Goal: Task Accomplishment & Management: Complete application form

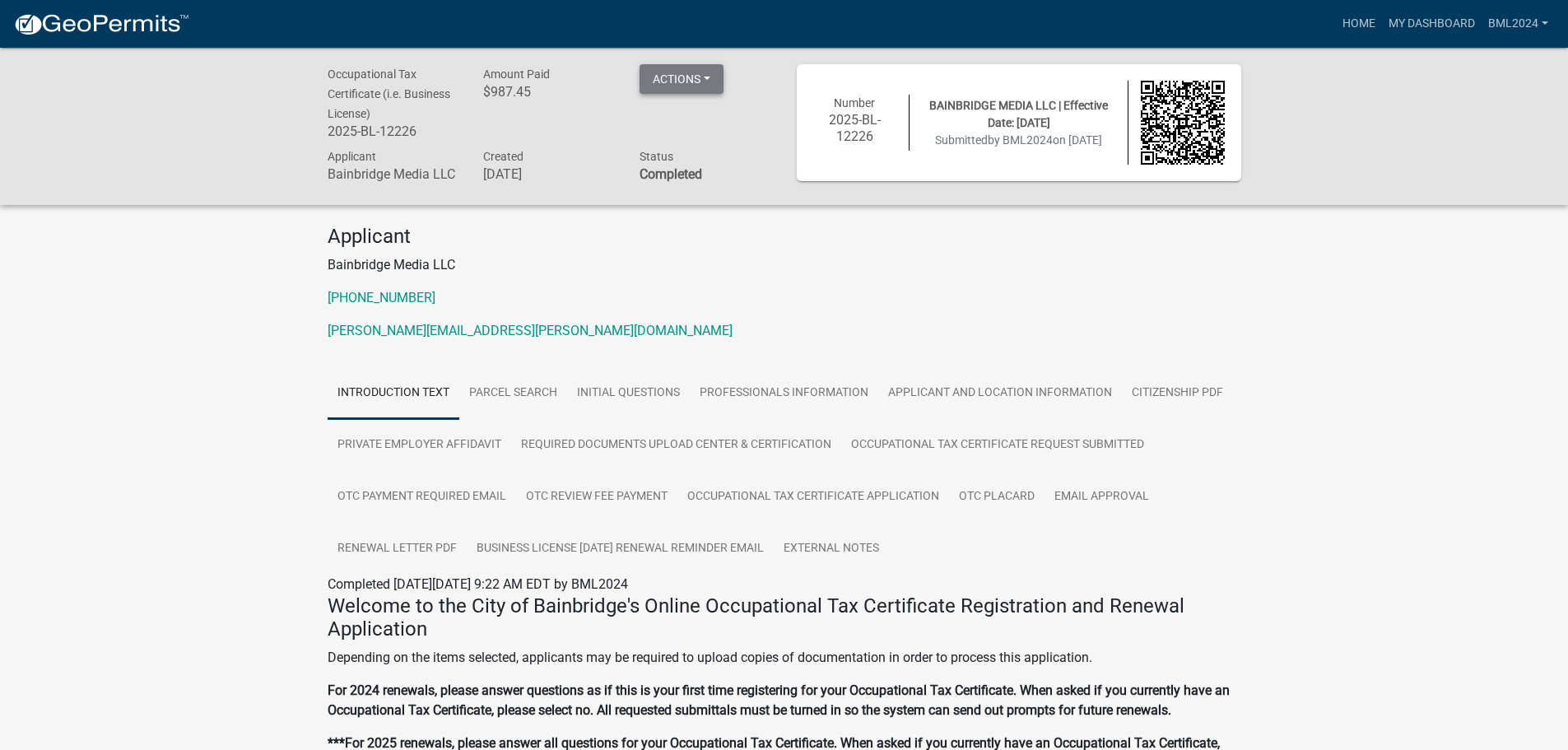
click at [704, 78] on button "Actions" at bounding box center [682, 79] width 84 height 30
click at [675, 199] on link "Renew" at bounding box center [705, 201] width 131 height 40
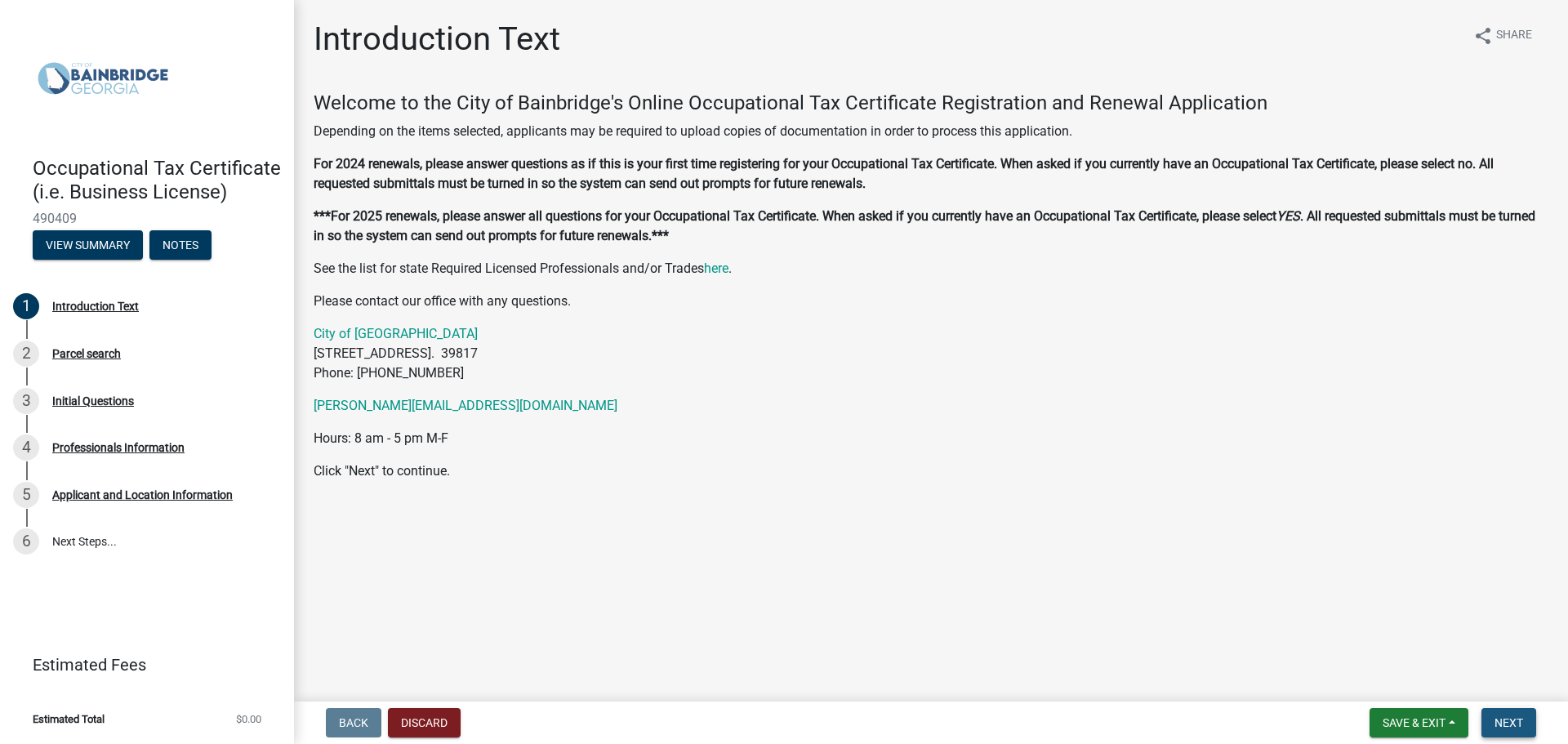
click at [1501, 722] on span "Next" at bounding box center [1510, 722] width 29 height 13
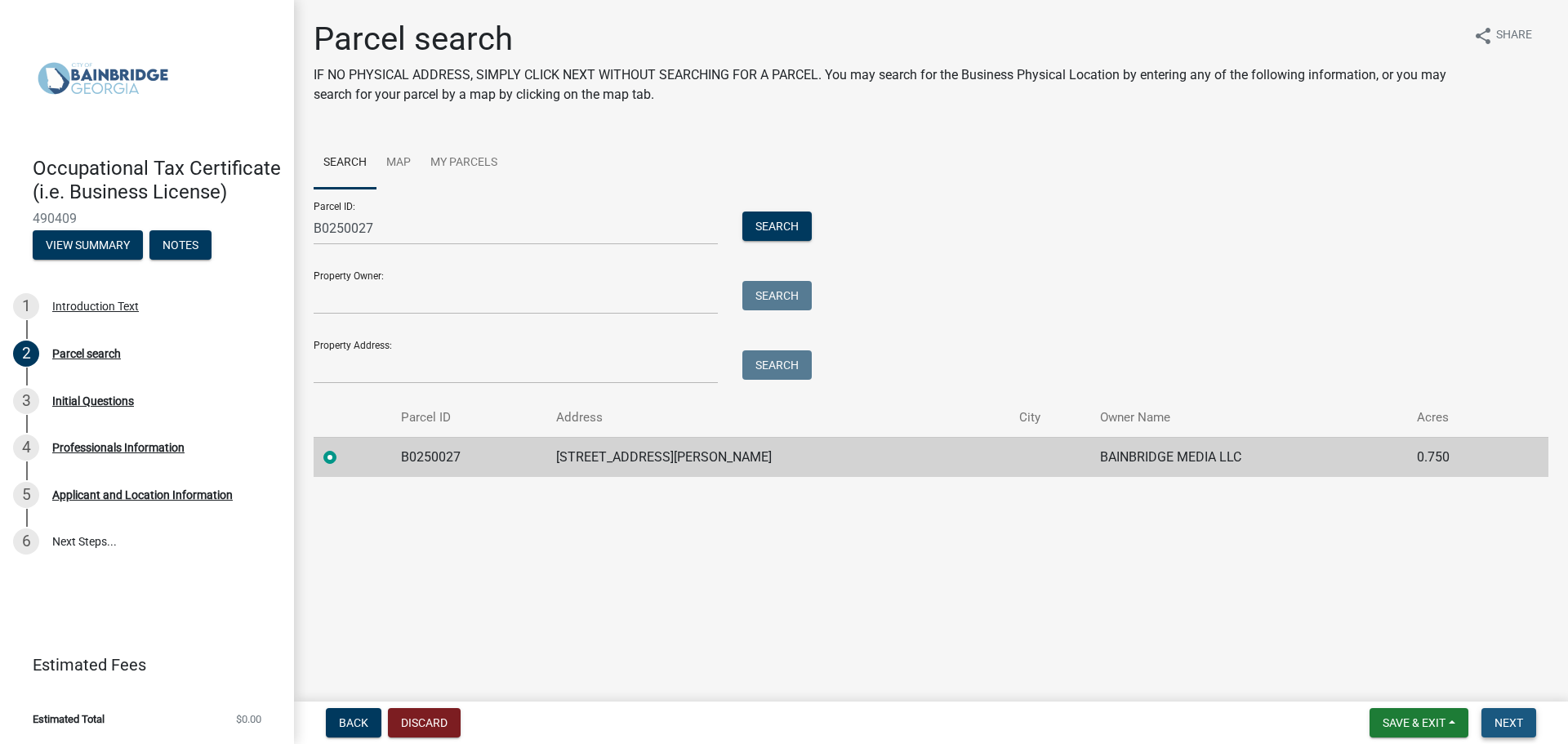
click at [1510, 722] on span "Next" at bounding box center [1510, 722] width 29 height 13
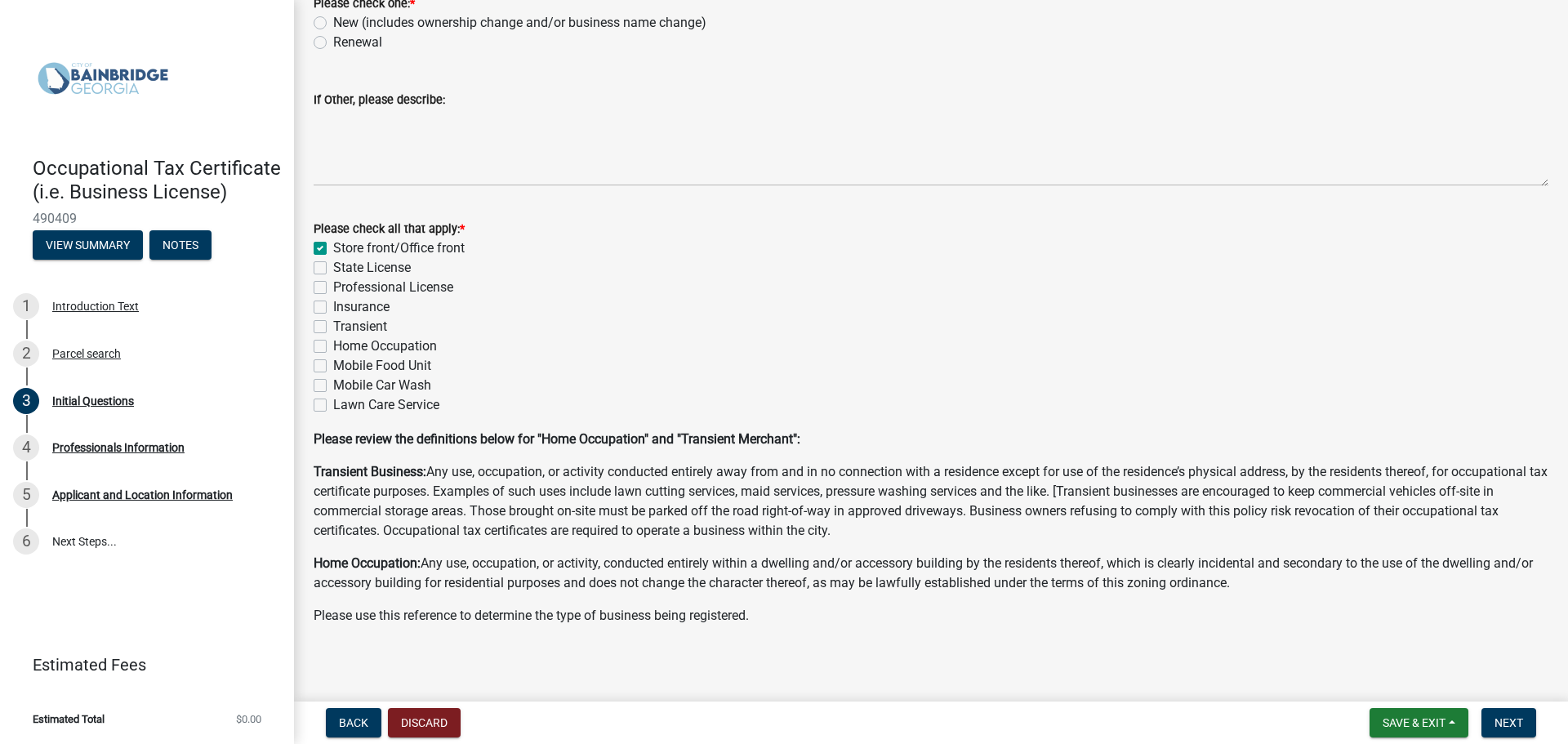
scroll to position [125, 0]
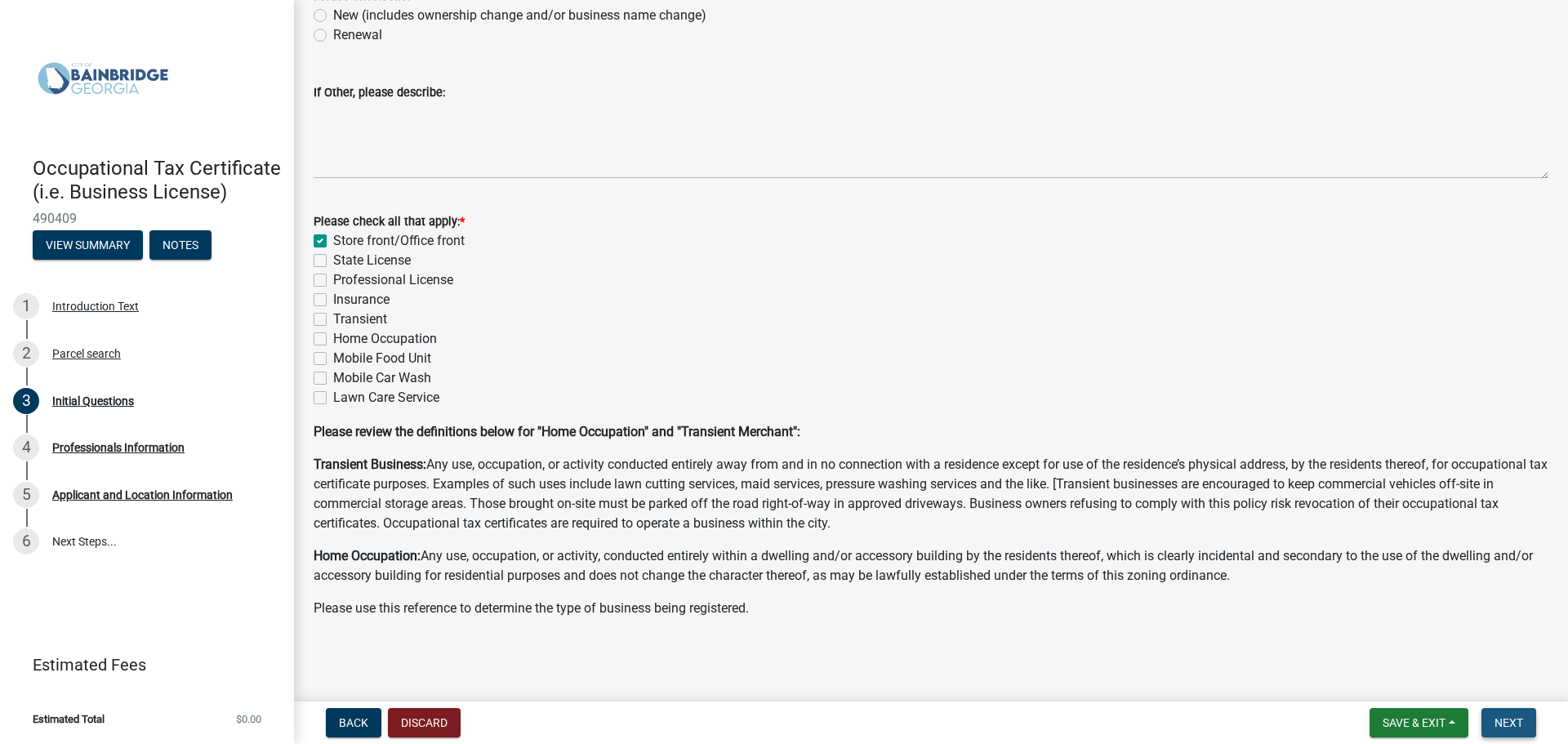
click at [1512, 722] on span "Next" at bounding box center [1510, 722] width 29 height 13
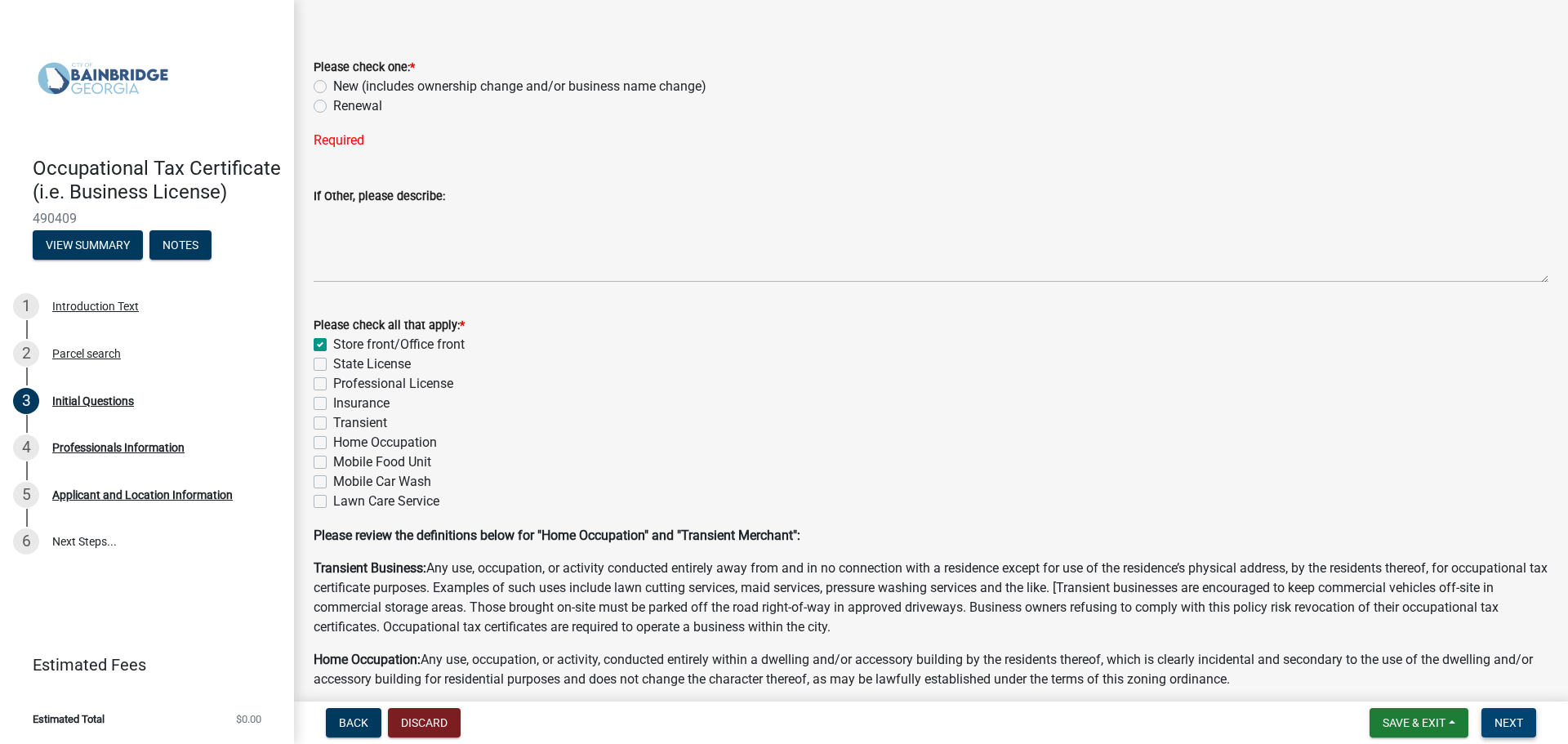
scroll to position [0, 0]
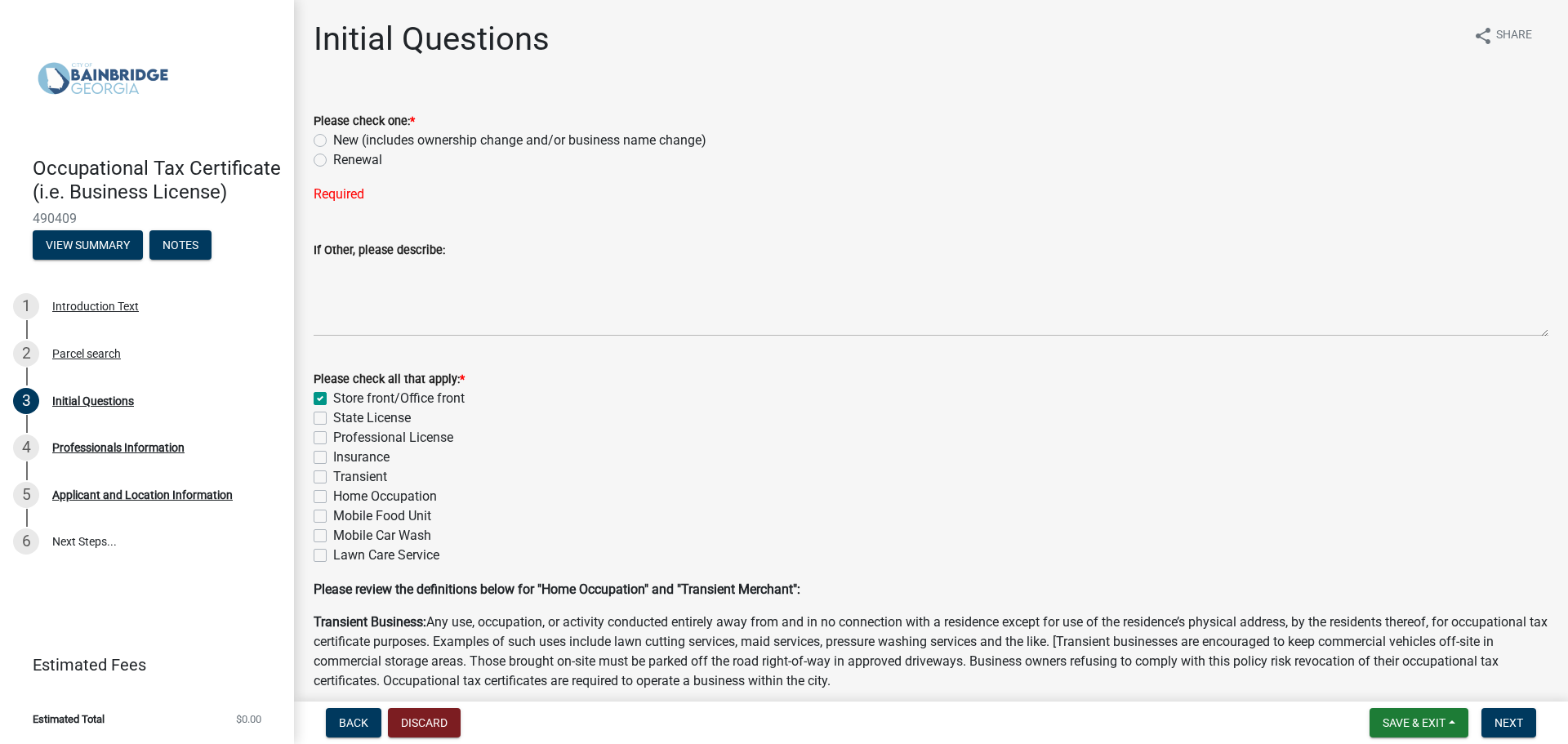
click at [333, 157] on label "Renewal" at bounding box center [357, 160] width 49 height 20
click at [333, 157] on input "Renewal" at bounding box center [338, 156] width 11 height 11
radio input "true"
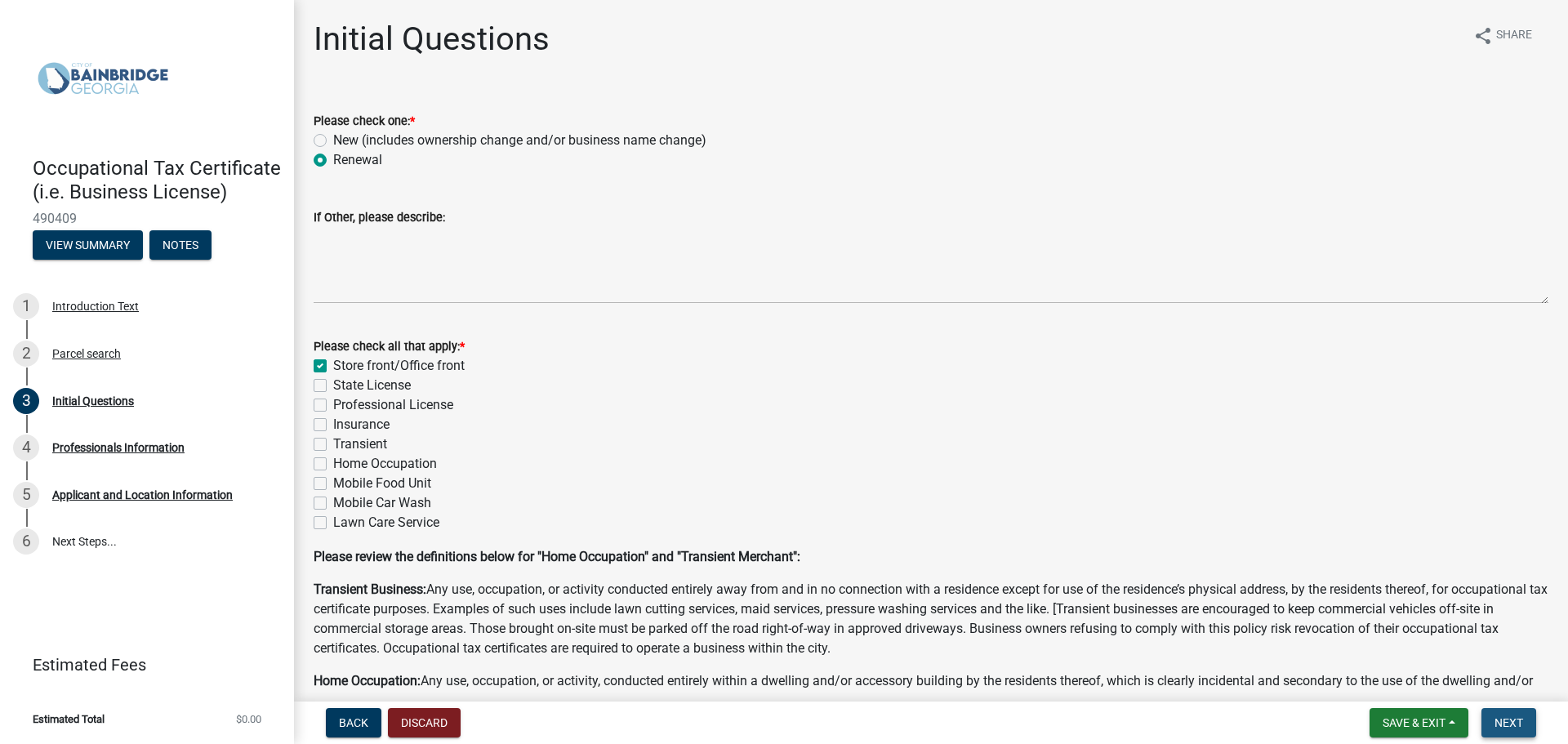
click at [1504, 721] on span "Next" at bounding box center [1510, 722] width 29 height 13
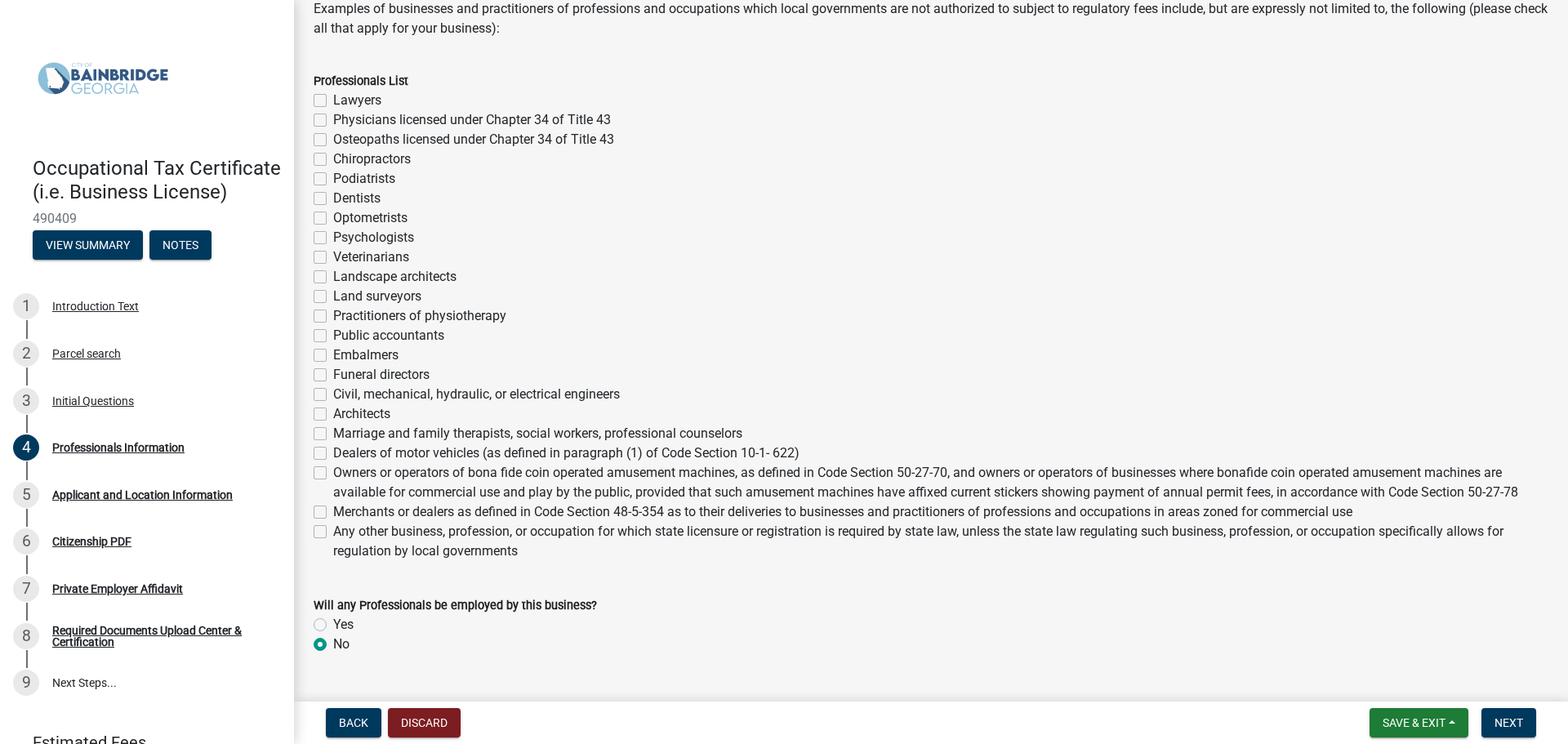
scroll to position [329, 0]
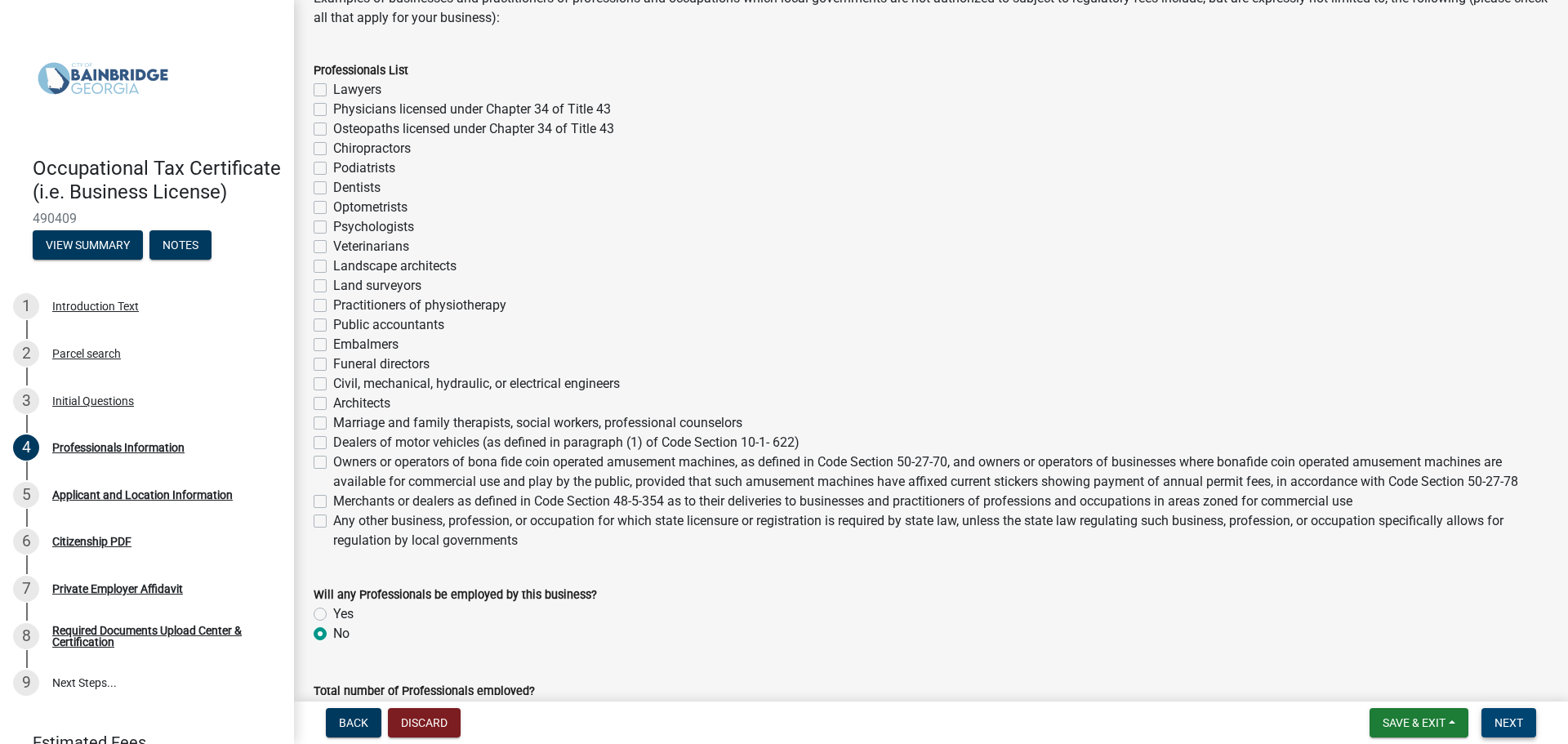
click at [1493, 716] on button "Next" at bounding box center [1509, 722] width 55 height 30
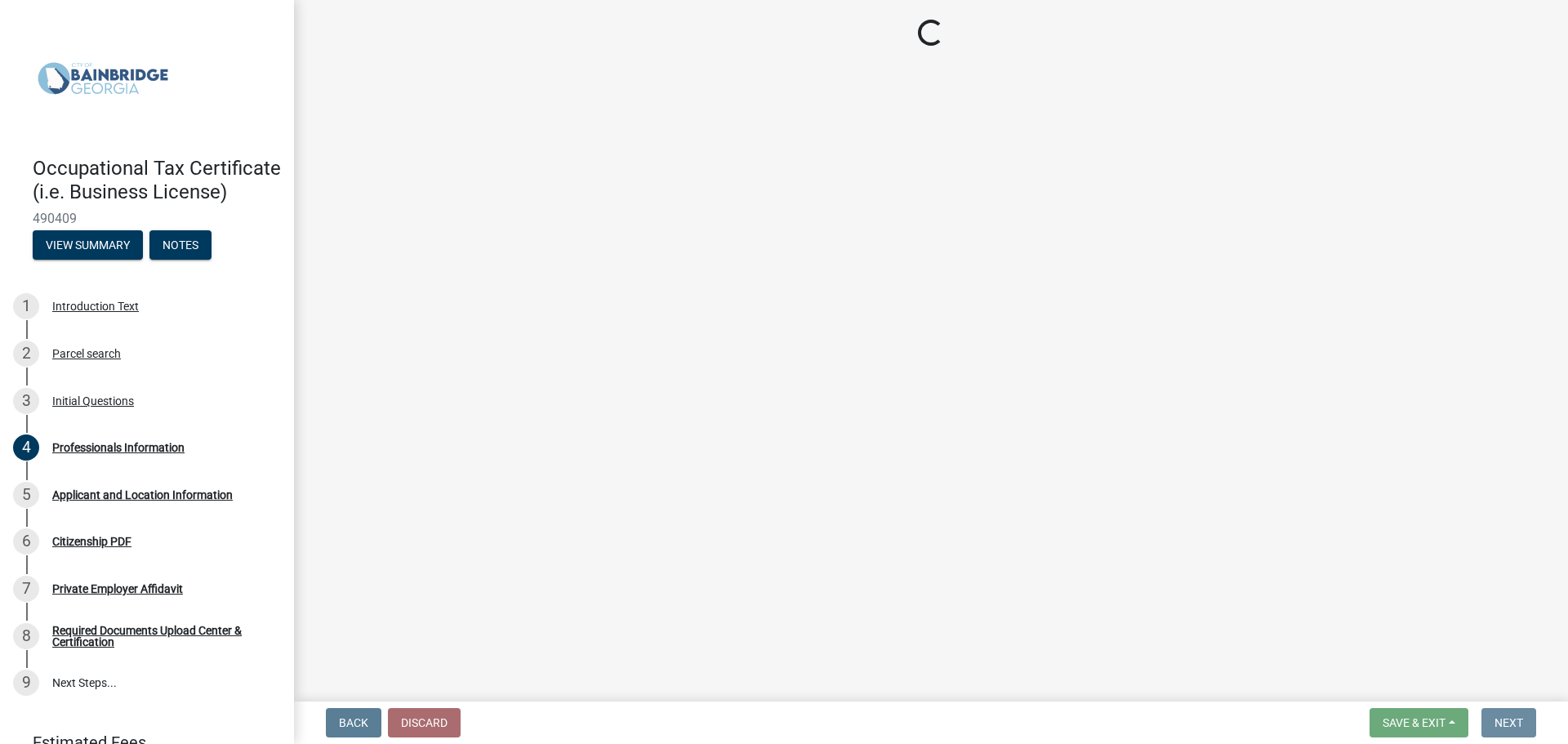
scroll to position [0, 0]
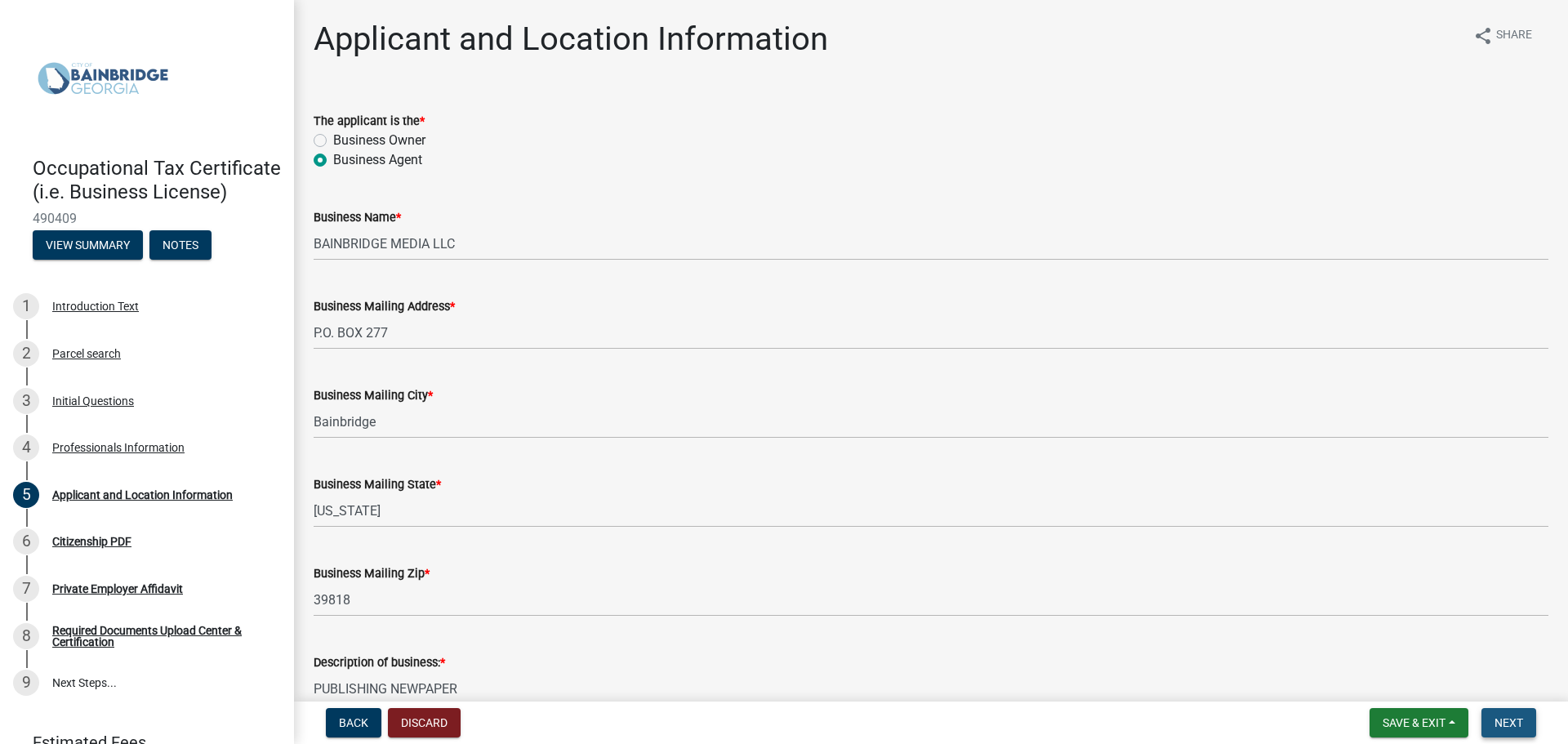
click at [1506, 723] on span "Next" at bounding box center [1510, 722] width 29 height 13
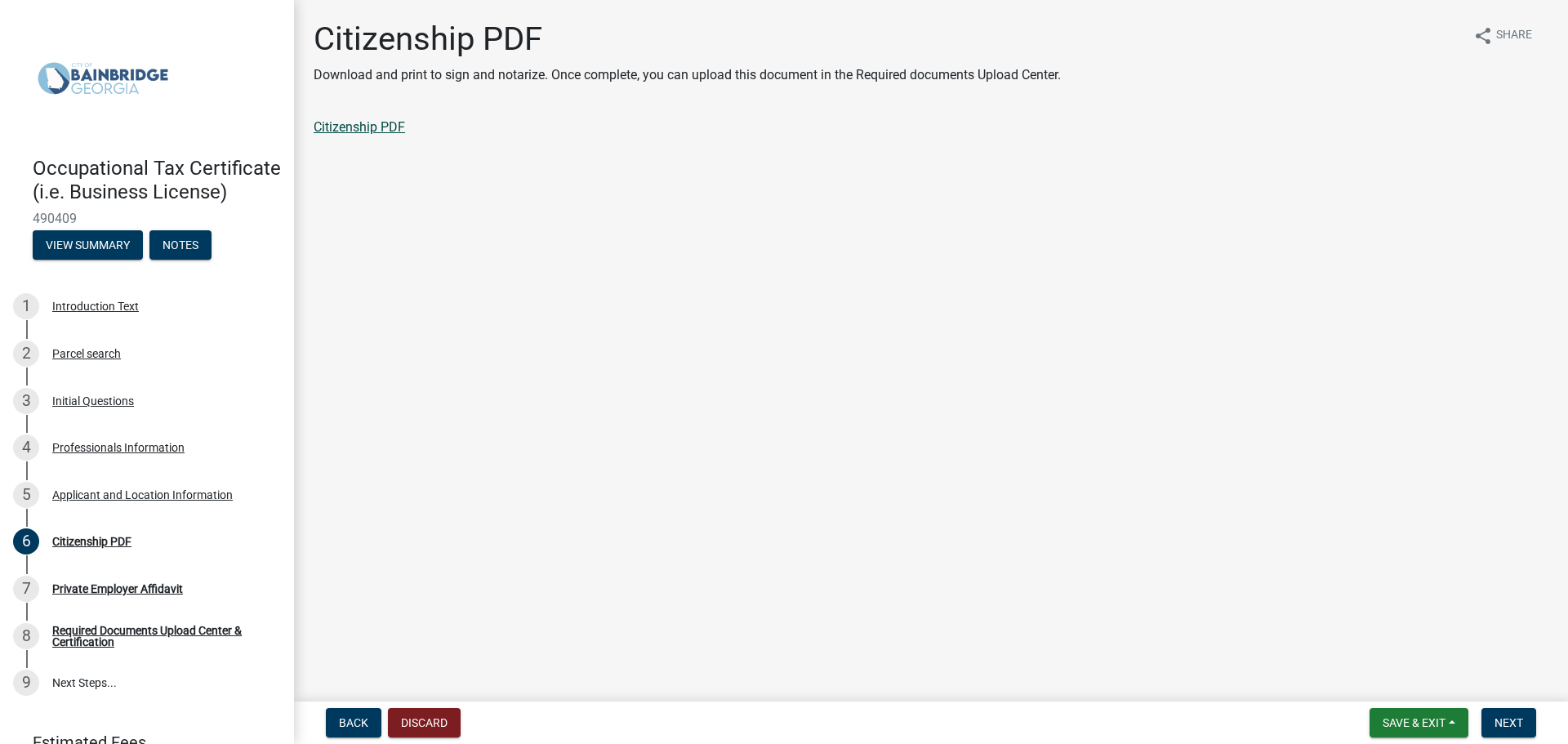
click at [343, 125] on link "Citizenship PDF" at bounding box center [360, 127] width 92 height 15
click at [1509, 724] on span "Next" at bounding box center [1510, 722] width 29 height 13
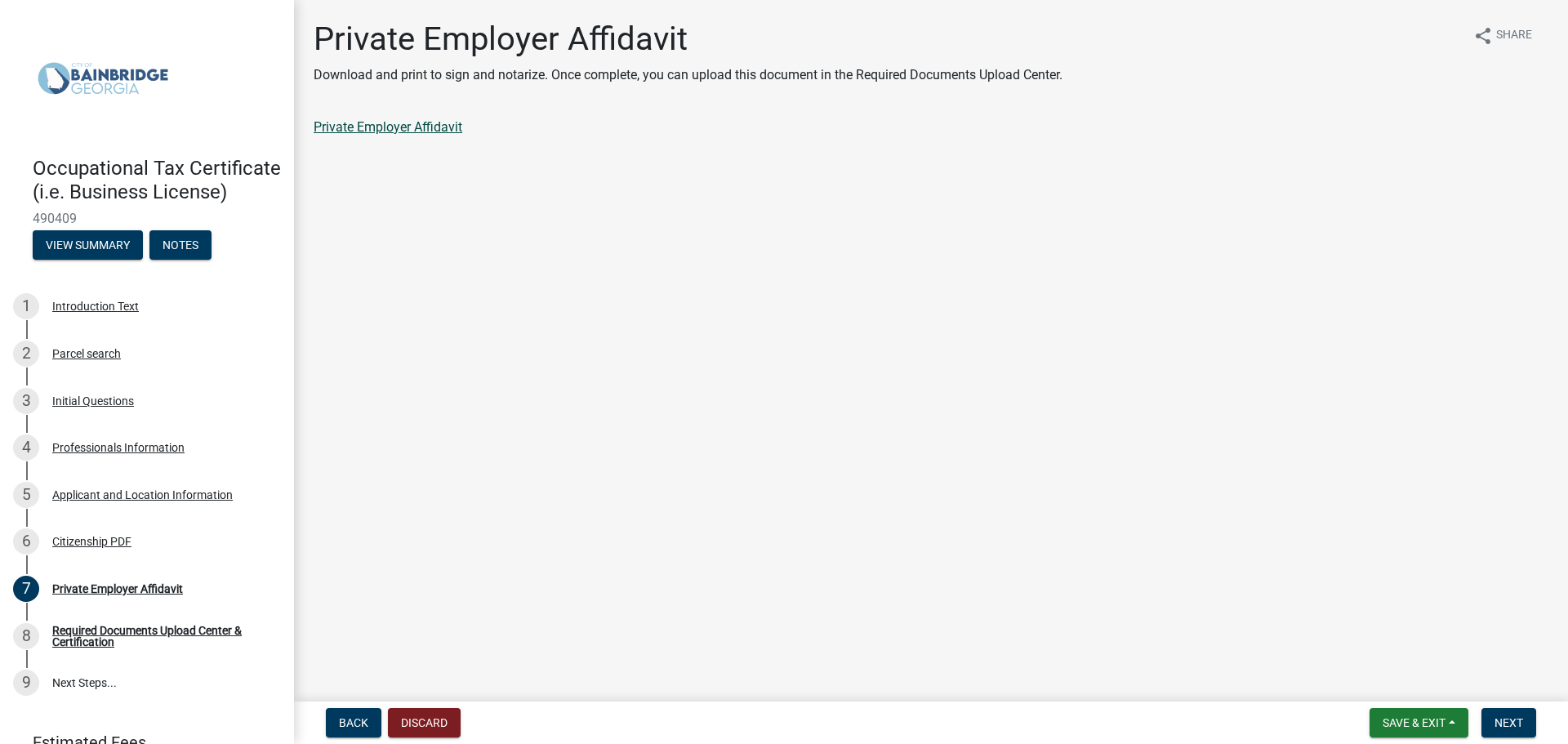
click at [374, 123] on link "Private Employer Affidavit" at bounding box center [388, 127] width 148 height 15
click at [1499, 722] on span "Next" at bounding box center [1510, 722] width 29 height 13
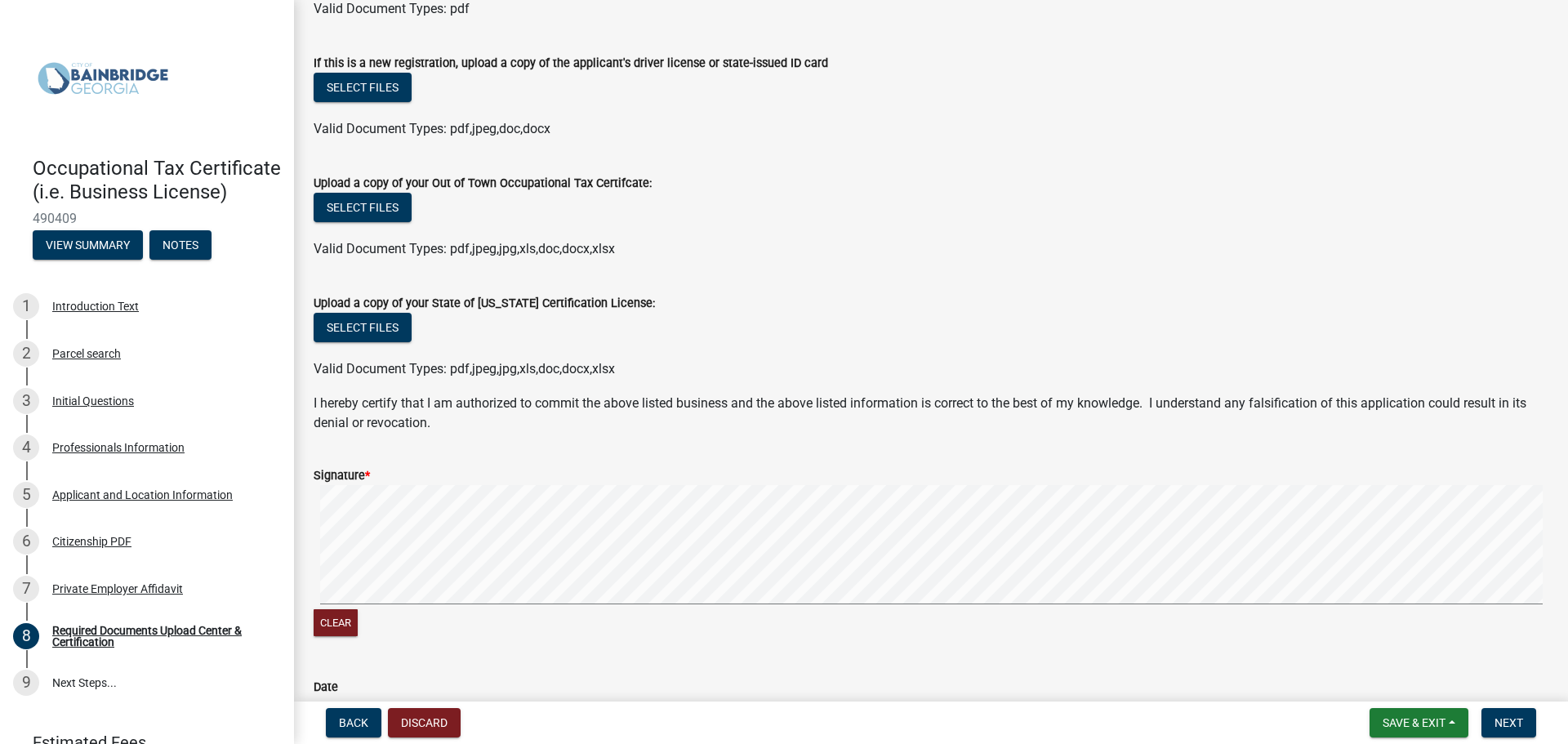
scroll to position [408, 0]
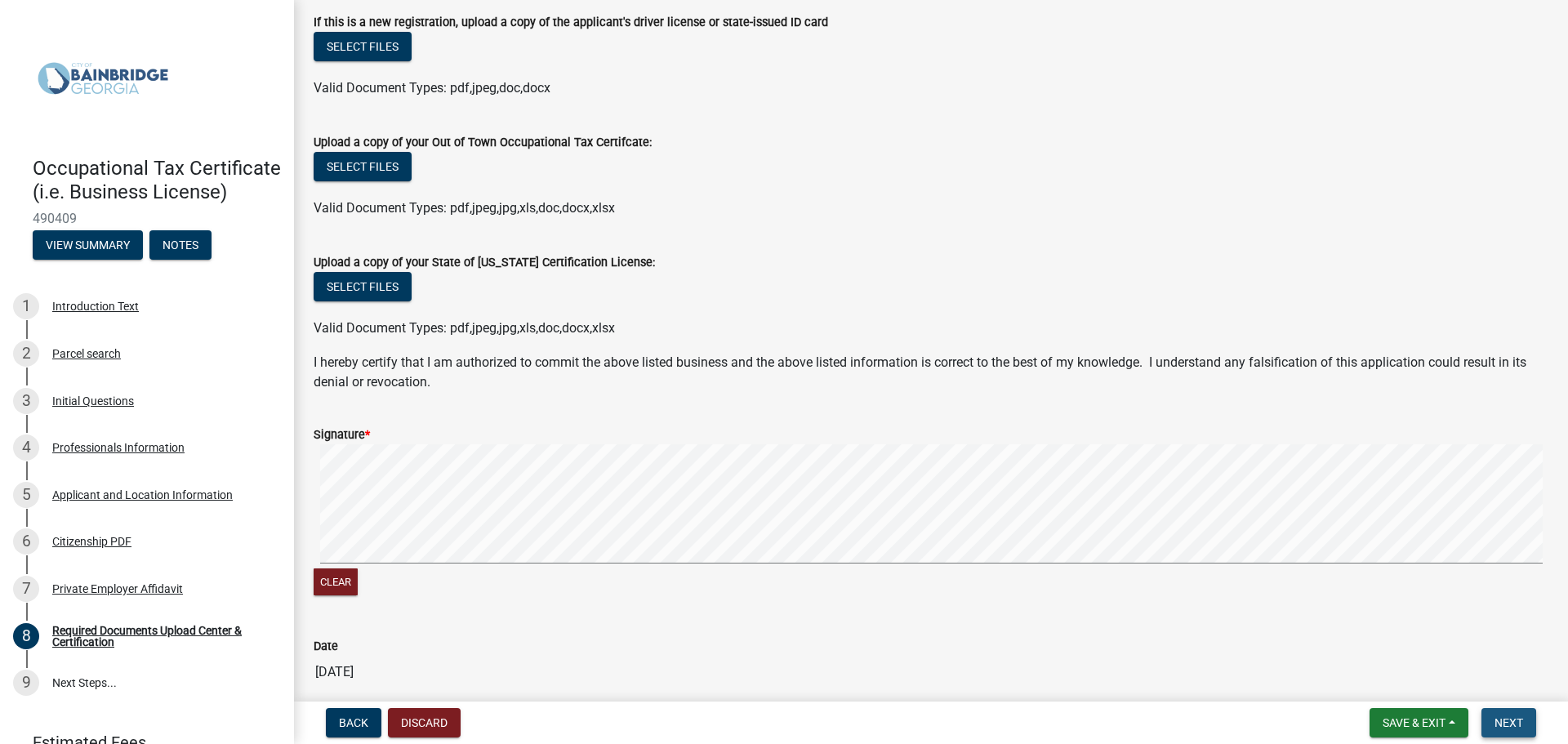
click at [1501, 722] on span "Next" at bounding box center [1510, 722] width 29 height 13
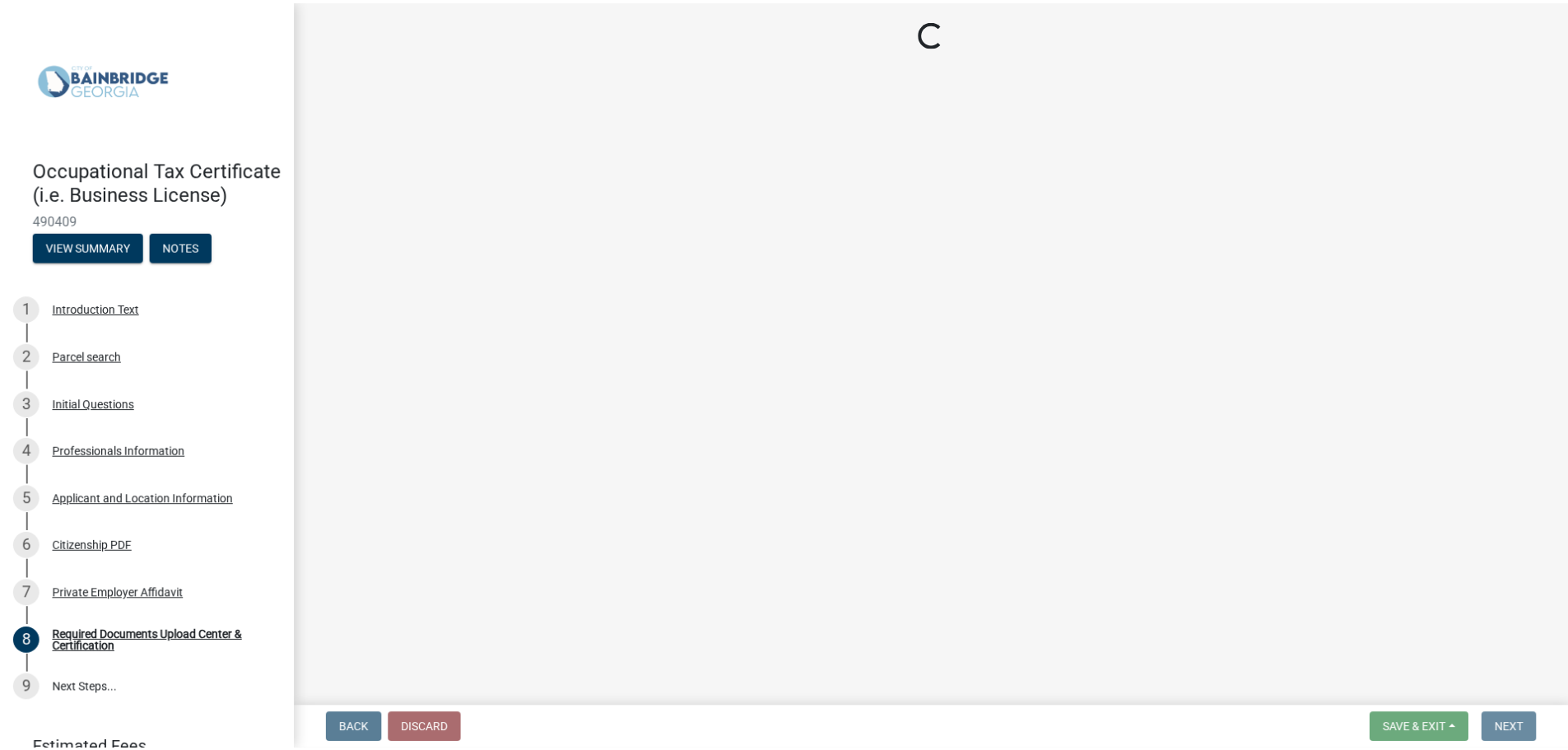
scroll to position [0, 0]
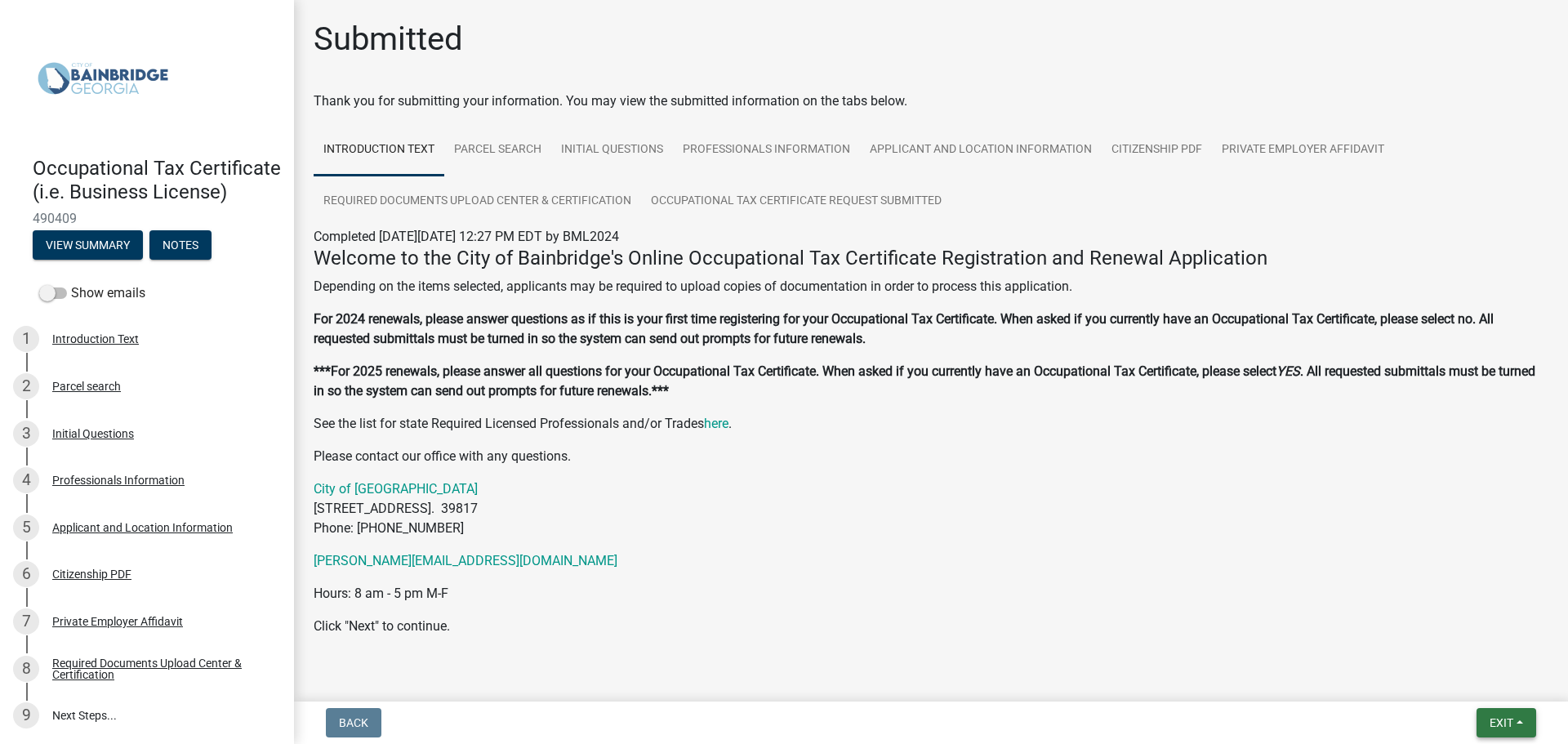
click at [1502, 714] on button "Exit" at bounding box center [1507, 722] width 59 height 30
click at [1435, 637] on button "Save" at bounding box center [1471, 641] width 130 height 40
click at [1492, 720] on span "Exit" at bounding box center [1501, 722] width 23 height 13
click at [1437, 683] on button "Save & Exit" at bounding box center [1471, 681] width 130 height 40
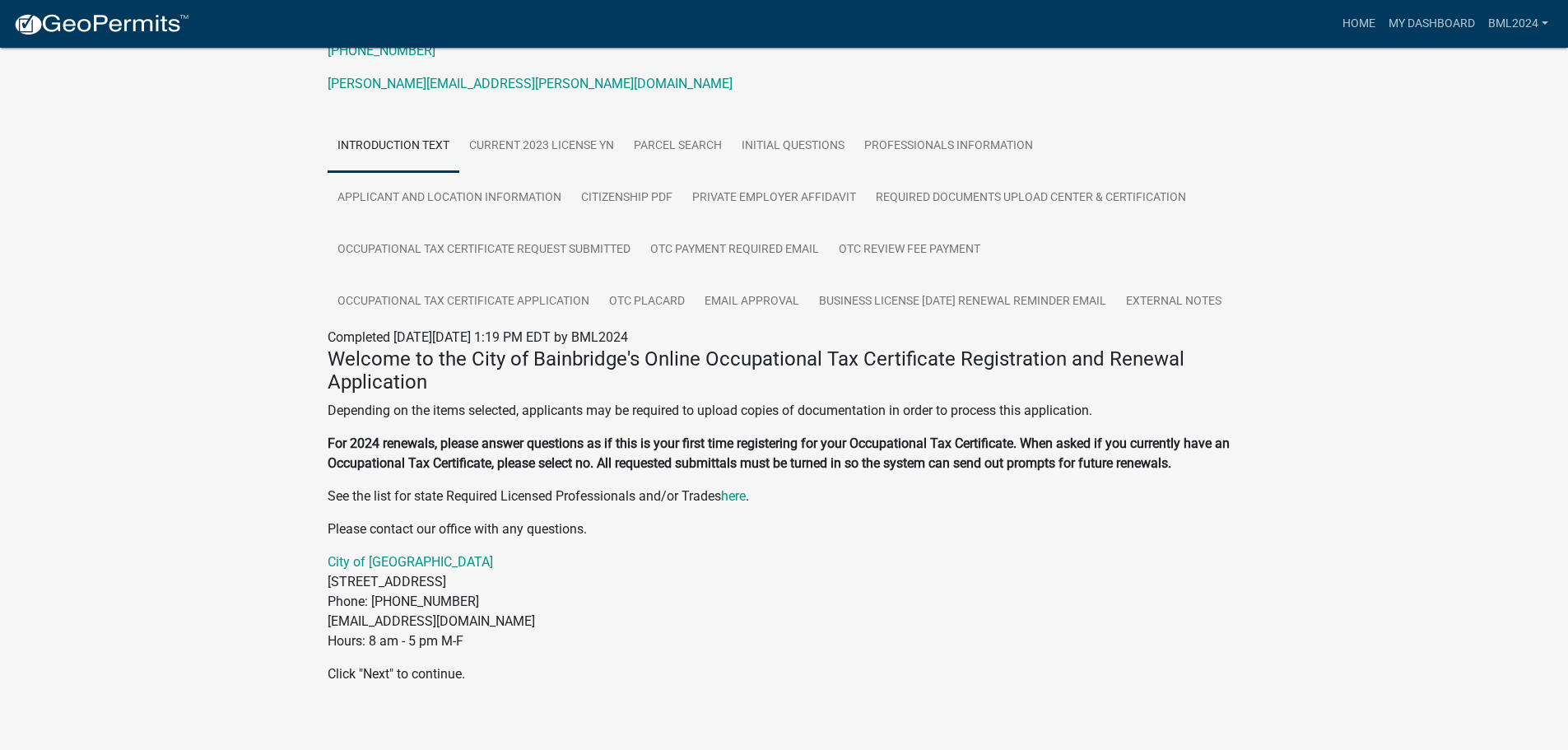
scroll to position [316, 0]
